Goal: Find specific page/section: Find specific page/section

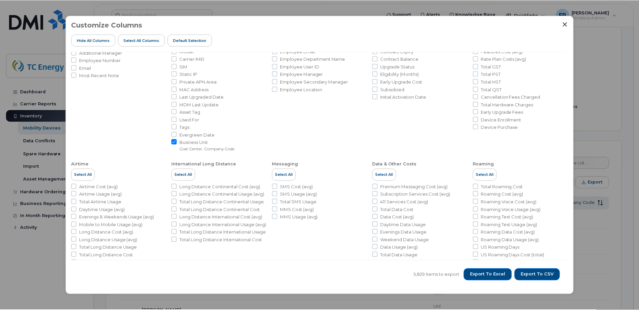
scroll to position [98, 0]
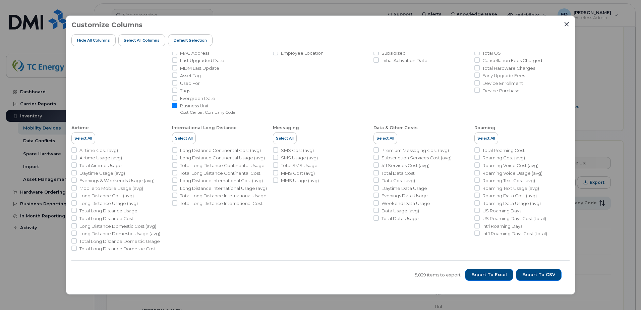
click at [570, 25] on div "Customize Columns Hide All Columns Select all Columns Default Selection User De…" at bounding box center [321, 154] width 510 height 279
click at [567, 24] on icon "Close" at bounding box center [566, 23] width 5 height 5
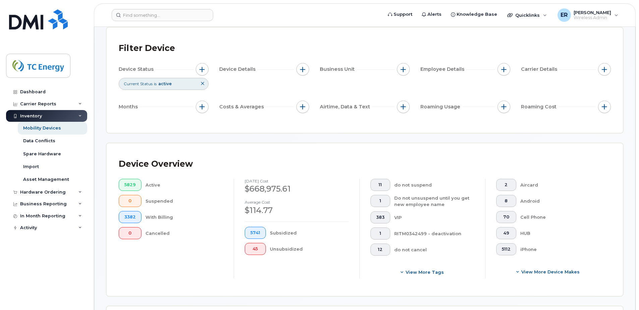
scroll to position [0, 0]
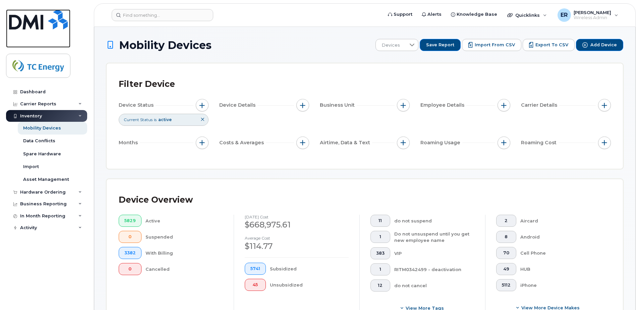
drag, startPoint x: 17, startPoint y: 17, endPoint x: 32, endPoint y: 47, distance: 32.5
click at [17, 17] on img at bounding box center [38, 19] width 59 height 20
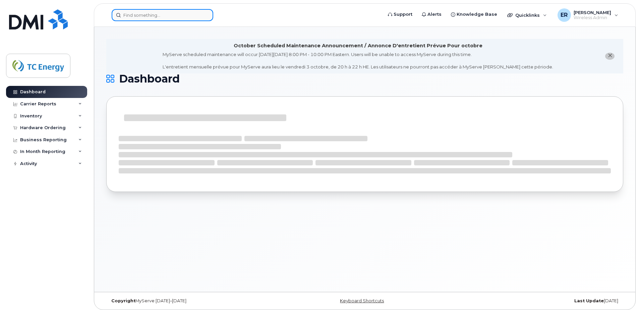
click at [167, 18] on input at bounding box center [163, 15] width 102 height 12
paste input "3121323252"
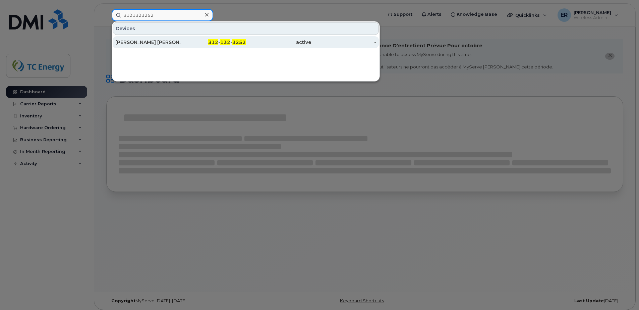
type input "3121323252"
click at [168, 43] on div "[PERSON_NAME] [PERSON_NAME]" at bounding box center [147, 42] width 65 height 7
